Goal: Information Seeking & Learning: Learn about a topic

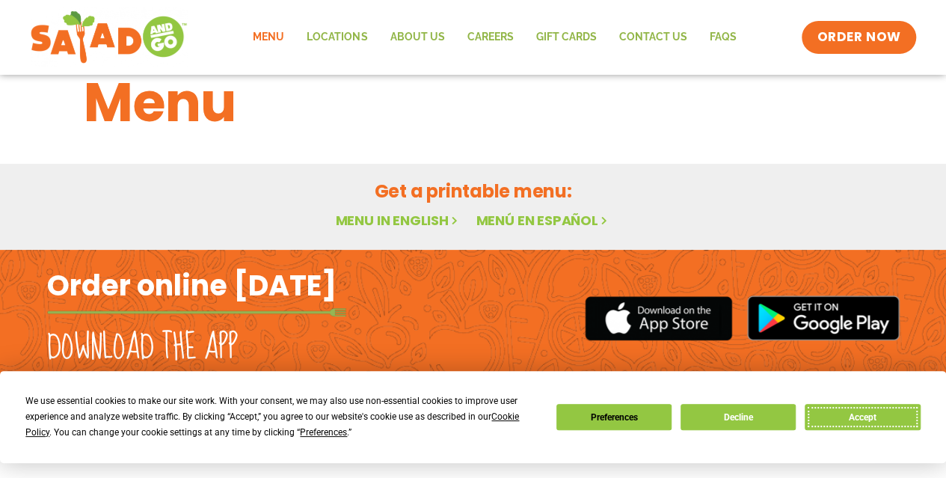
click at [846, 409] on button "Accept" at bounding box center [862, 417] width 115 height 26
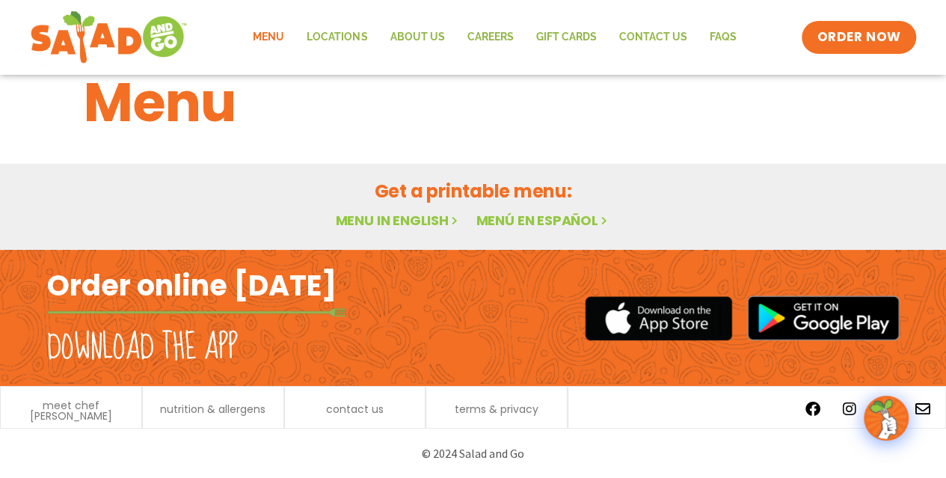
scroll to position [6, 0]
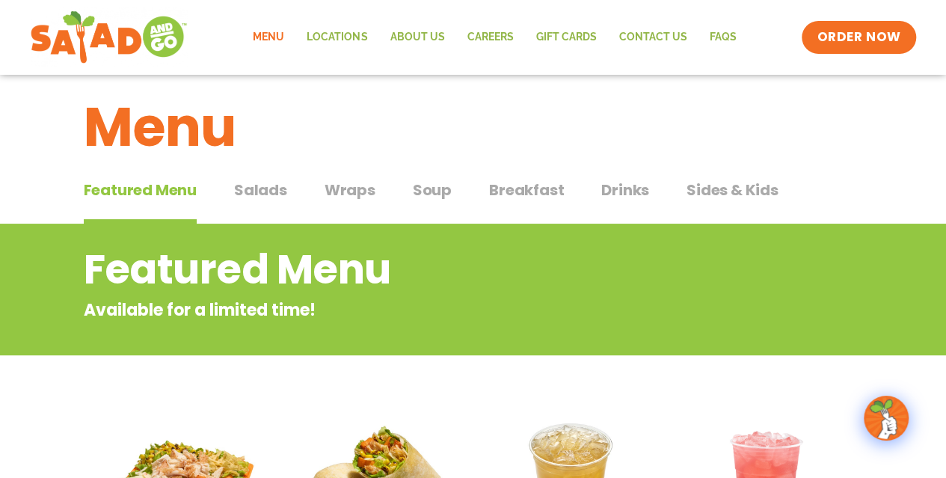
scroll to position [16, 0]
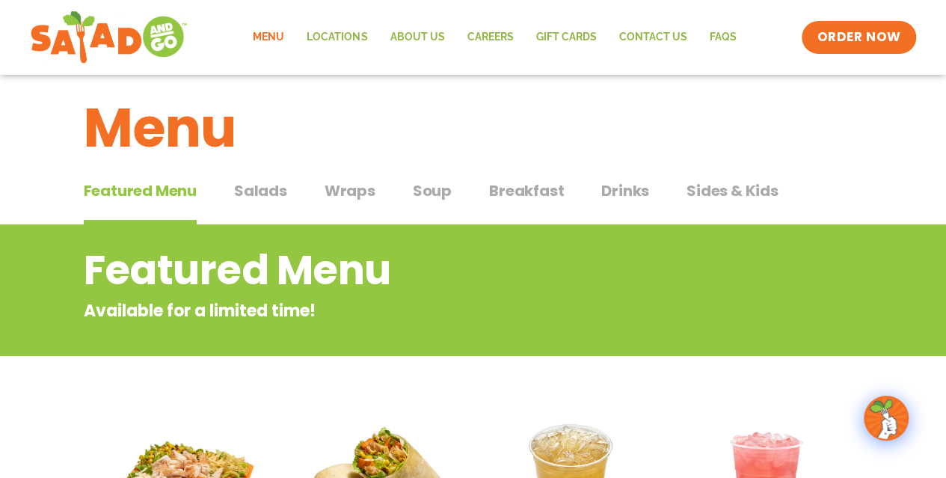
click at [247, 190] on span "Salads" at bounding box center [260, 190] width 53 height 22
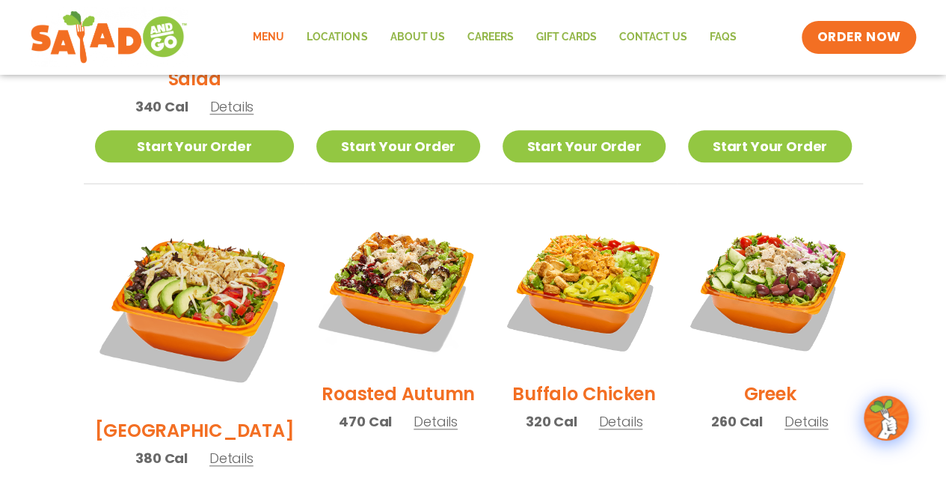
scroll to position [701, 0]
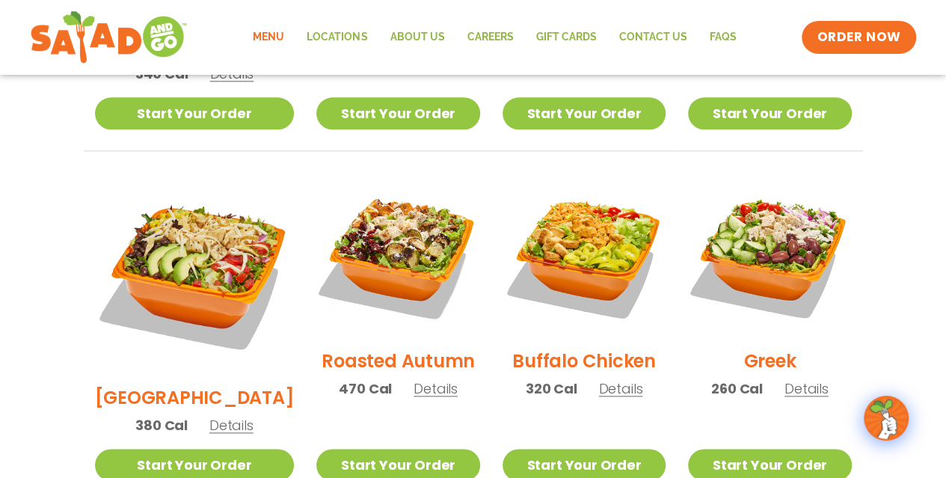
click at [223, 416] on span "Details" at bounding box center [231, 425] width 44 height 19
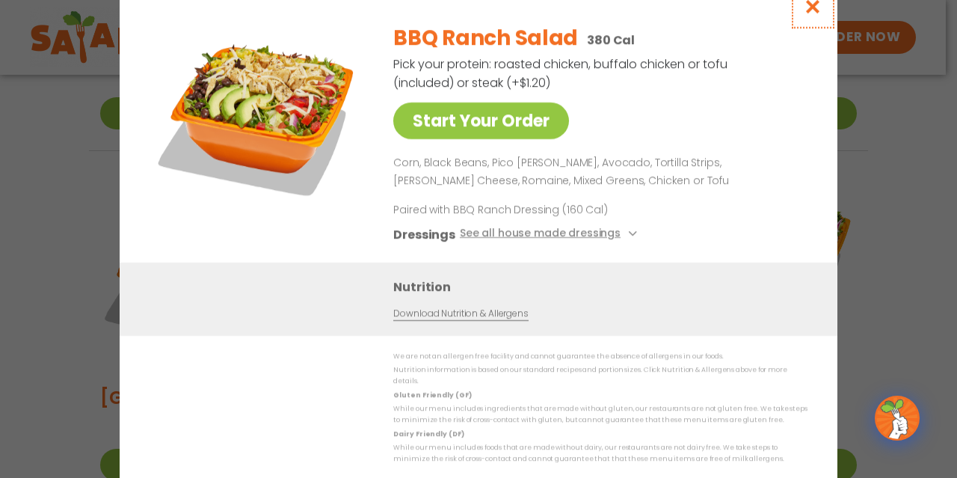
click at [806, 11] on icon "Close modal" at bounding box center [813, 7] width 19 height 16
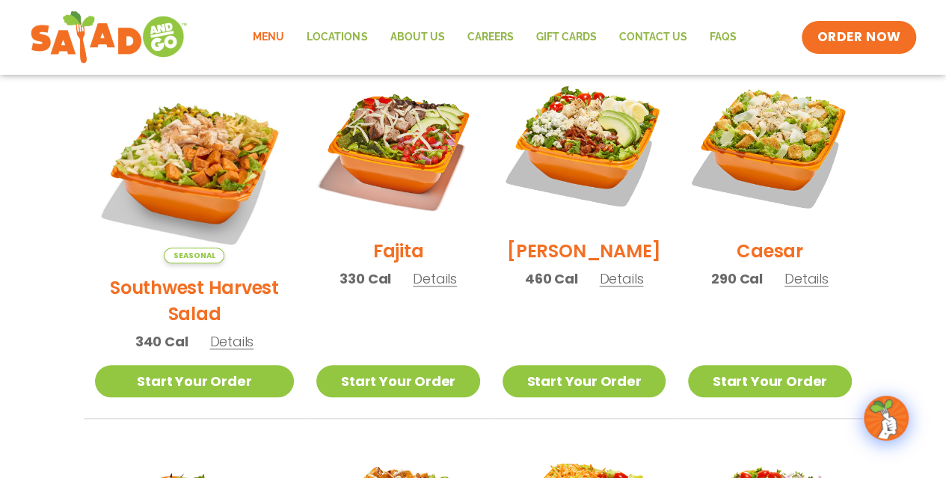
scroll to position [432, 0]
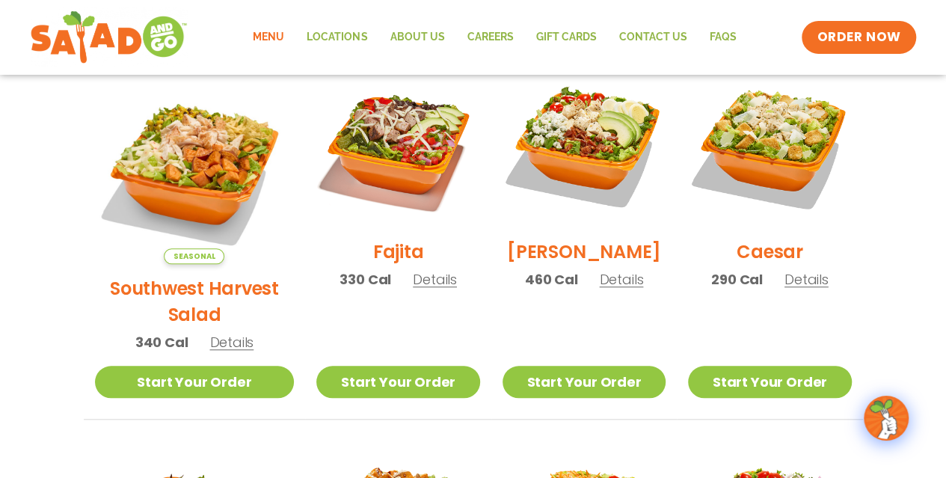
click at [229, 333] on span "Details" at bounding box center [231, 342] width 44 height 19
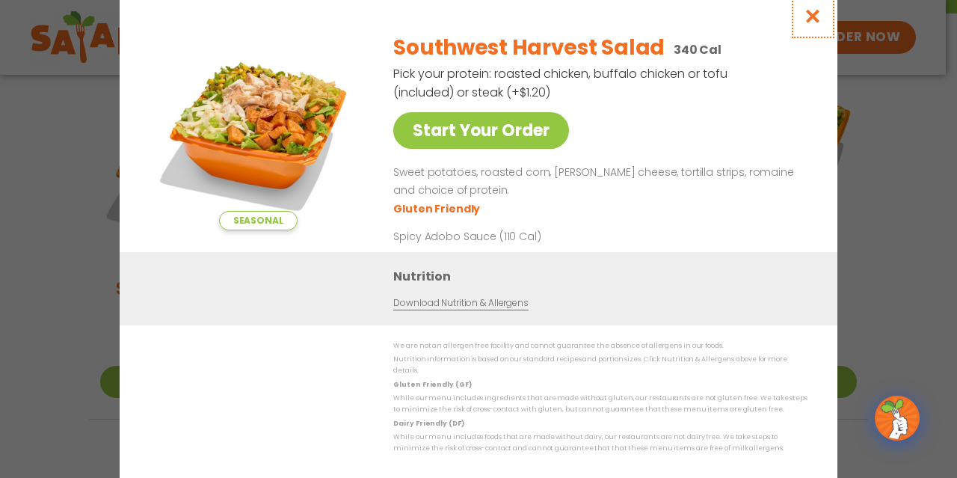
click at [813, 15] on icon "Close modal" at bounding box center [813, 16] width 19 height 16
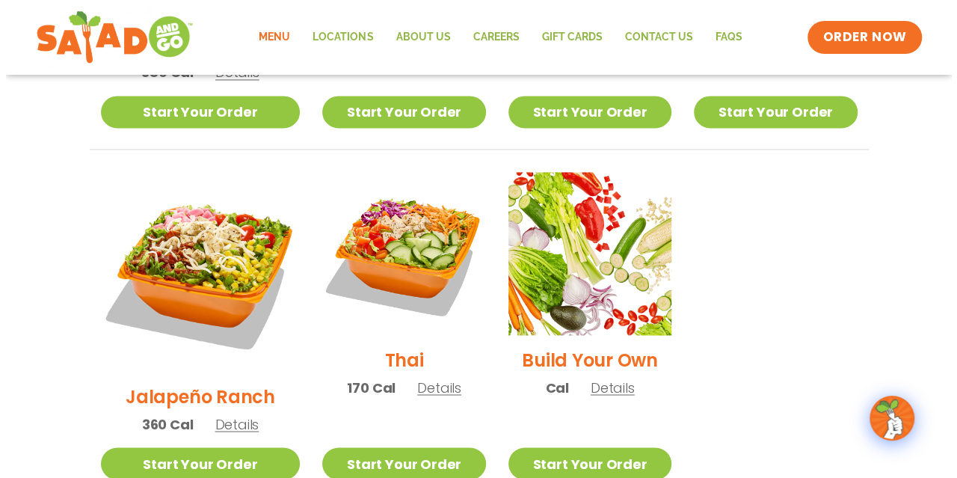
scroll to position [1052, 0]
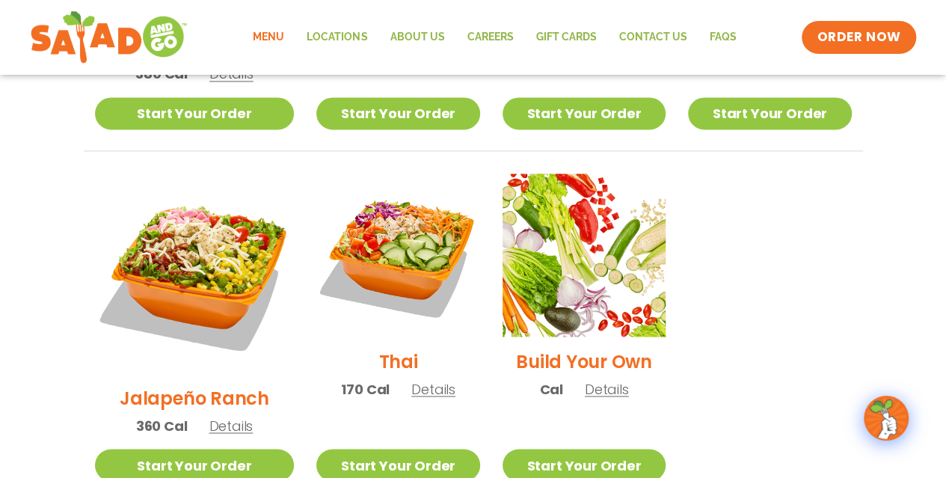
click at [226, 416] on span "Details" at bounding box center [231, 425] width 44 height 19
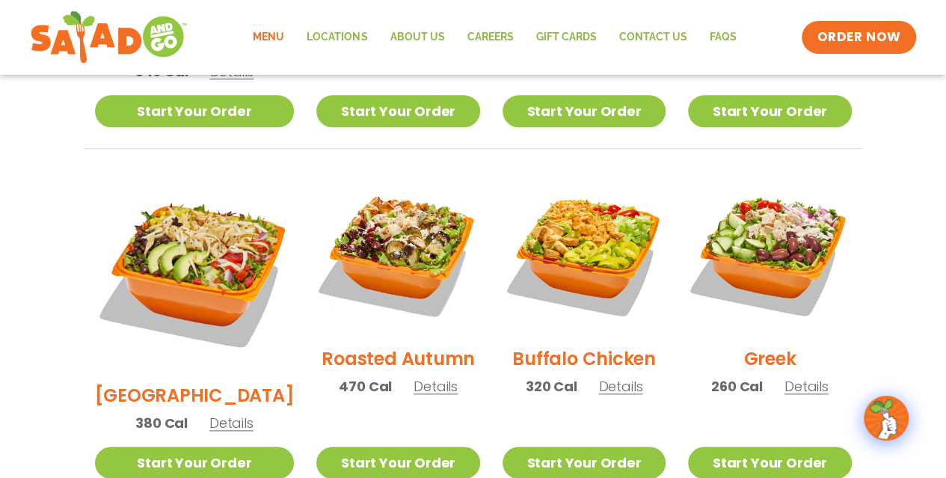
scroll to position [703, 0]
click at [603, 377] on span "Details" at bounding box center [620, 386] width 44 height 19
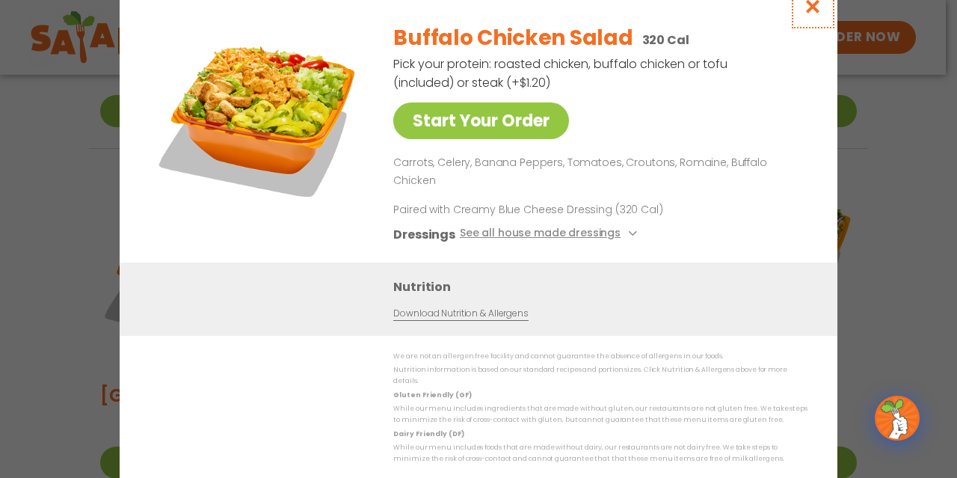
click at [814, 14] on icon "Close modal" at bounding box center [813, 7] width 19 height 16
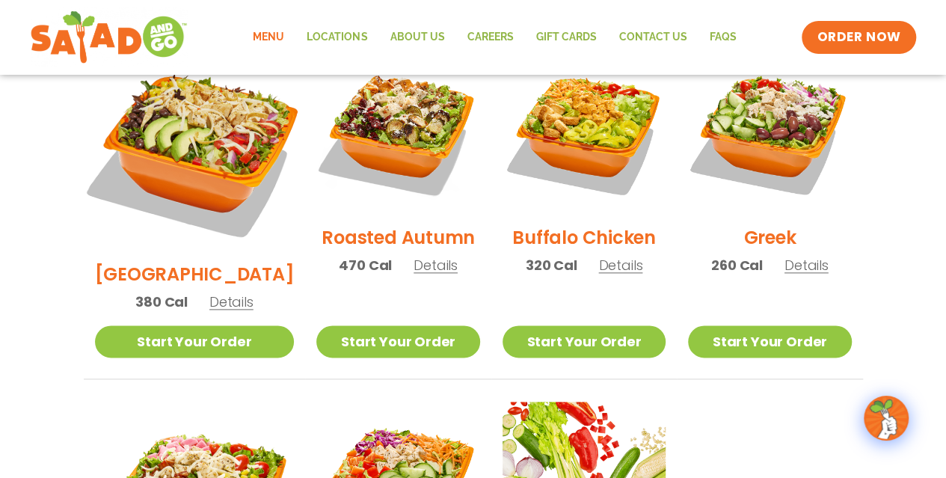
scroll to position [826, 0]
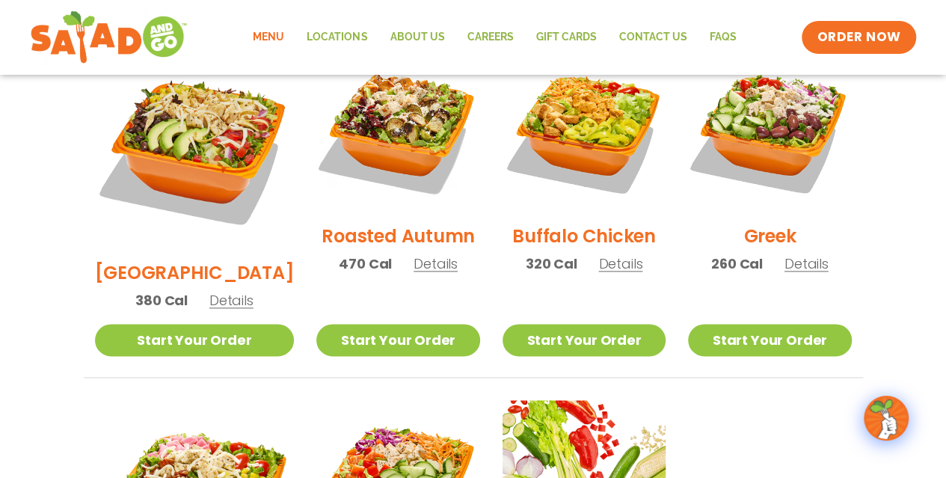
click at [226, 291] on span "Details" at bounding box center [231, 300] width 44 height 19
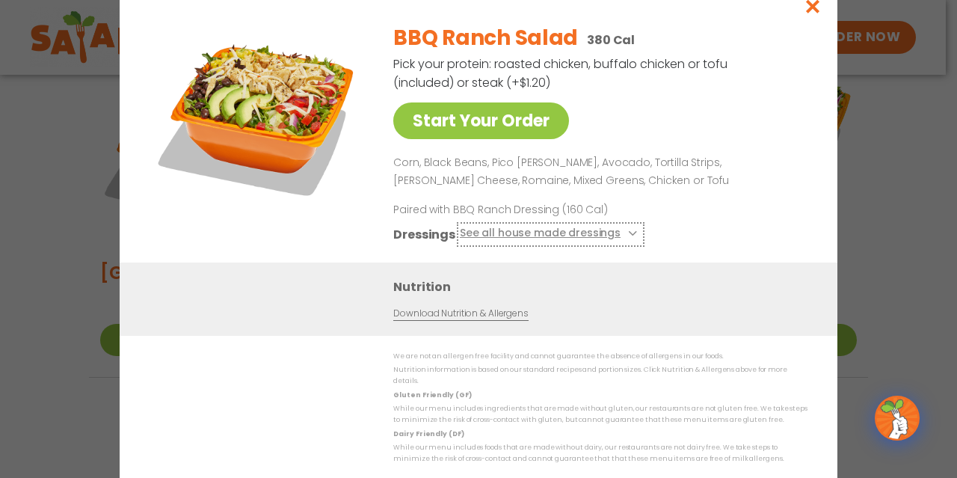
click at [588, 233] on button "See all house made dressings" at bounding box center [551, 233] width 182 height 19
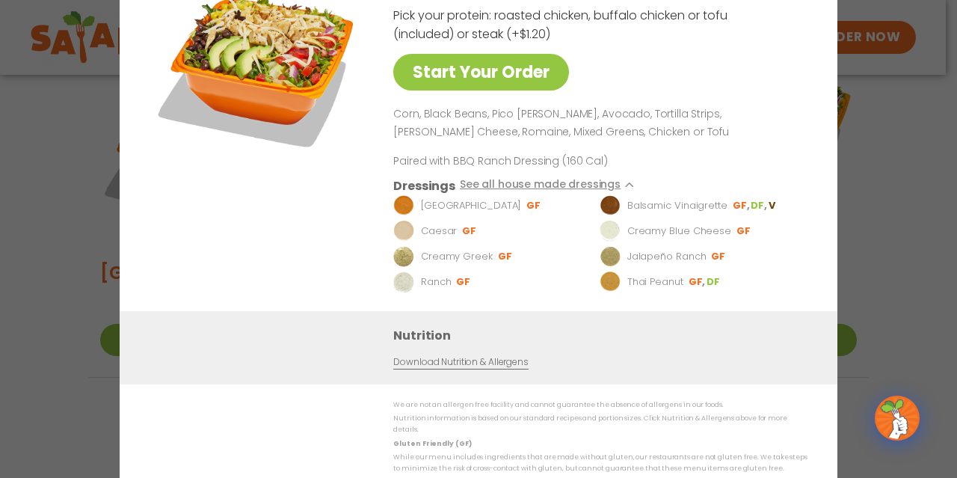
click at [579, 179] on div "BBQ Ranch Salad 380 Cal Pick your protein: roasted chicken, buffalo chicken or …" at bounding box center [597, 137] width 408 height 348
click at [578, 186] on button "See all house made dressings" at bounding box center [551, 185] width 182 height 19
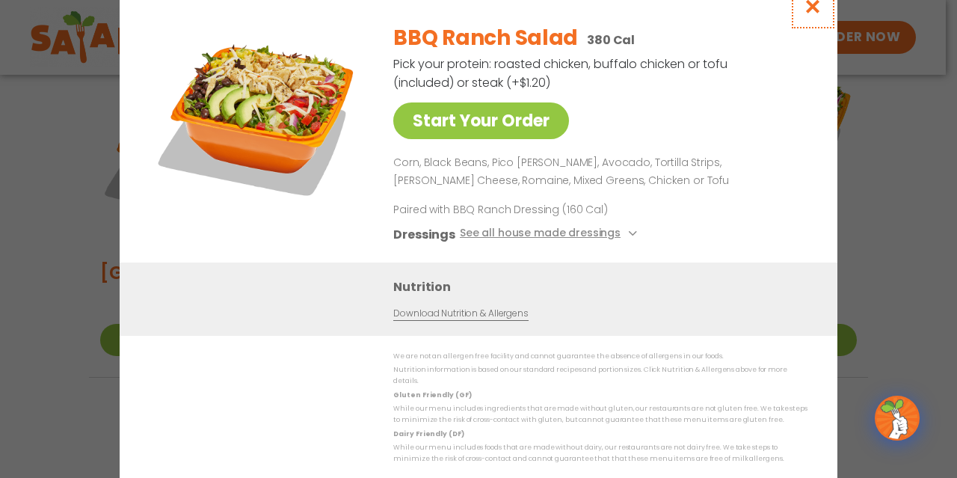
click at [813, 14] on icon "Close modal" at bounding box center [813, 7] width 19 height 16
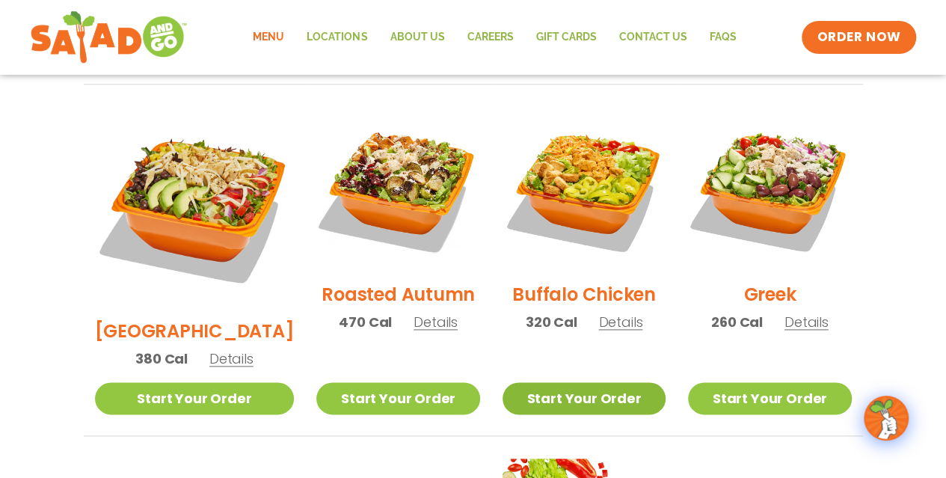
scroll to position [781, 0]
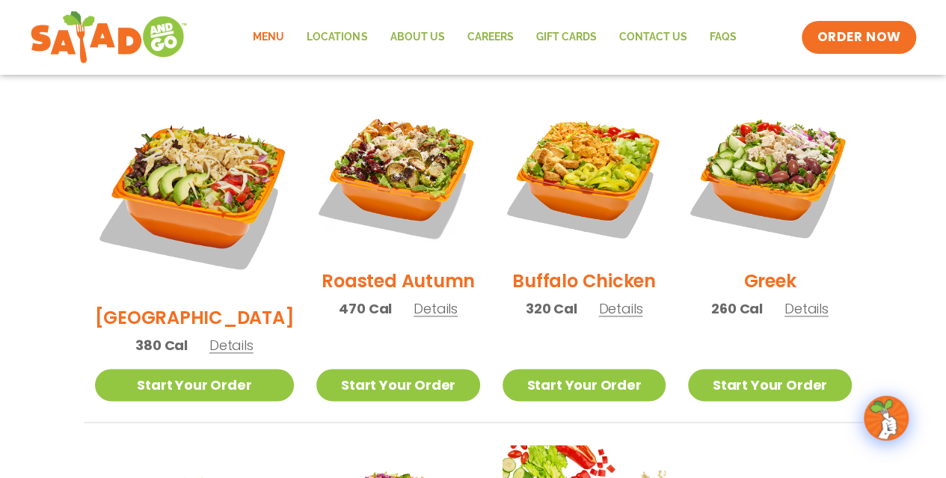
click at [614, 299] on span "Details" at bounding box center [620, 308] width 44 height 19
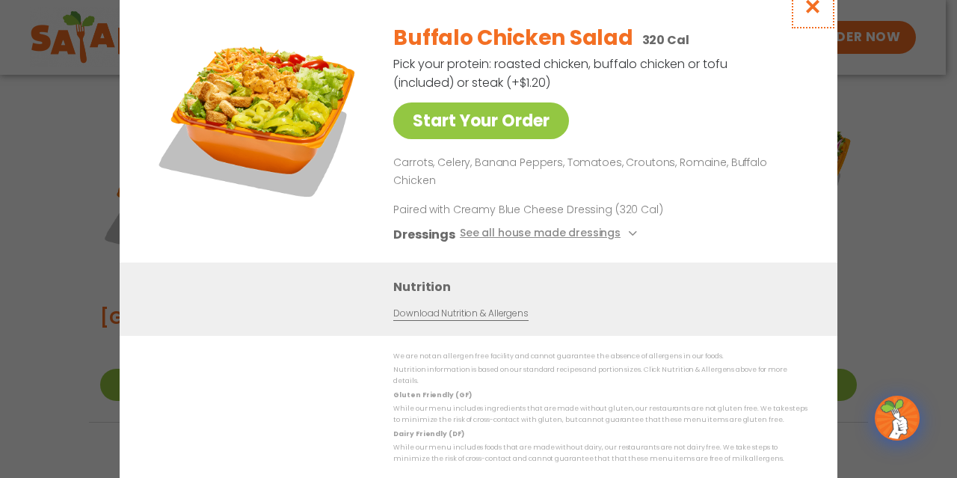
click at [809, 14] on icon "Close modal" at bounding box center [813, 7] width 19 height 16
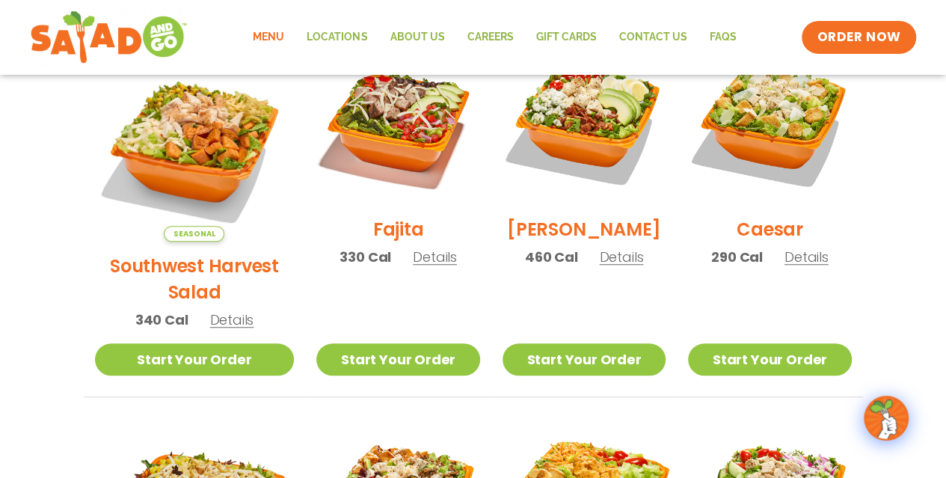
scroll to position [458, 0]
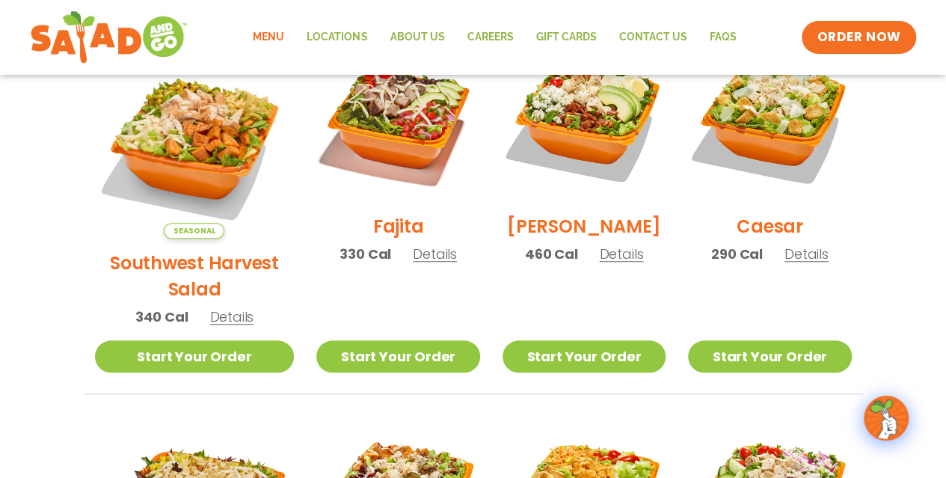
click at [227, 307] on span "Details" at bounding box center [231, 316] width 44 height 19
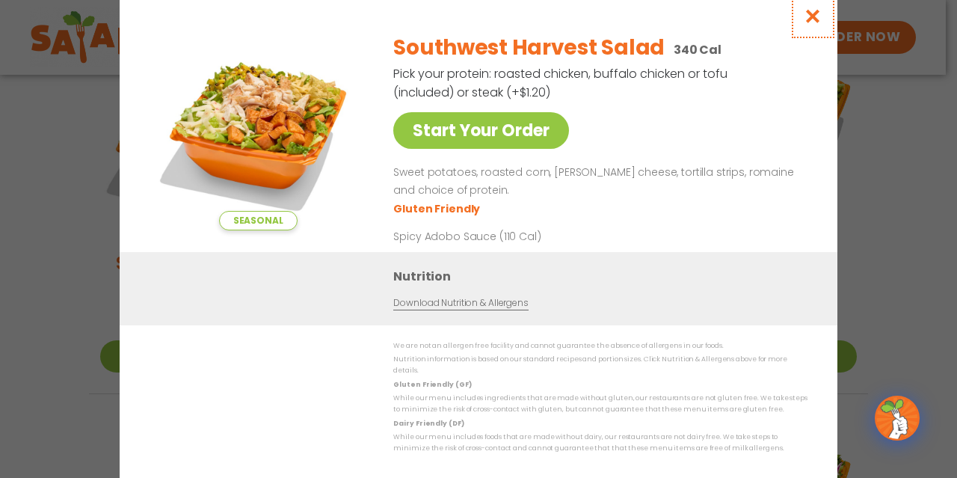
click at [810, 16] on icon "Close modal" at bounding box center [813, 16] width 19 height 16
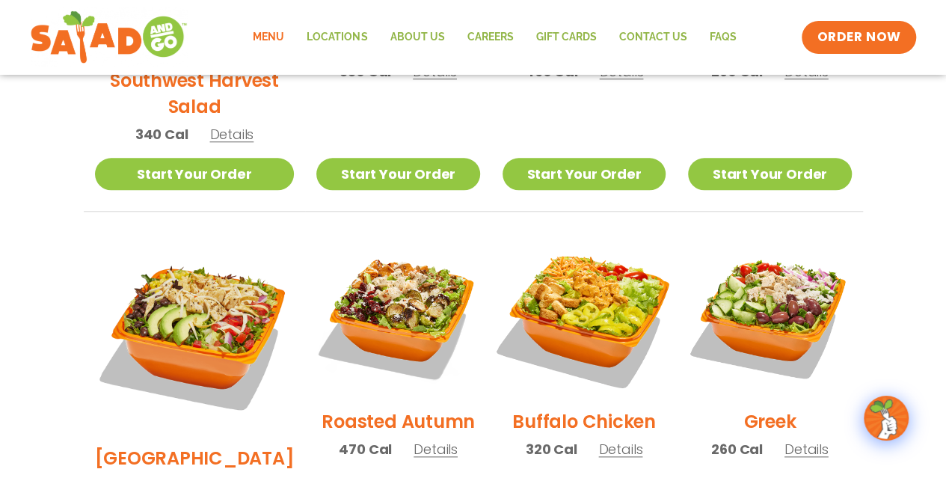
scroll to position [0, 0]
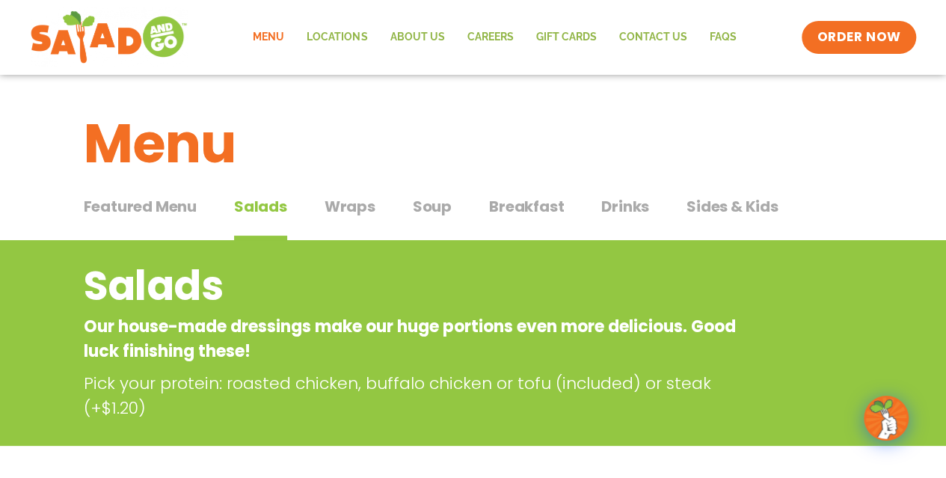
click at [624, 200] on span "Drinks" at bounding box center [625, 206] width 48 height 22
